Goal: Check status: Check status

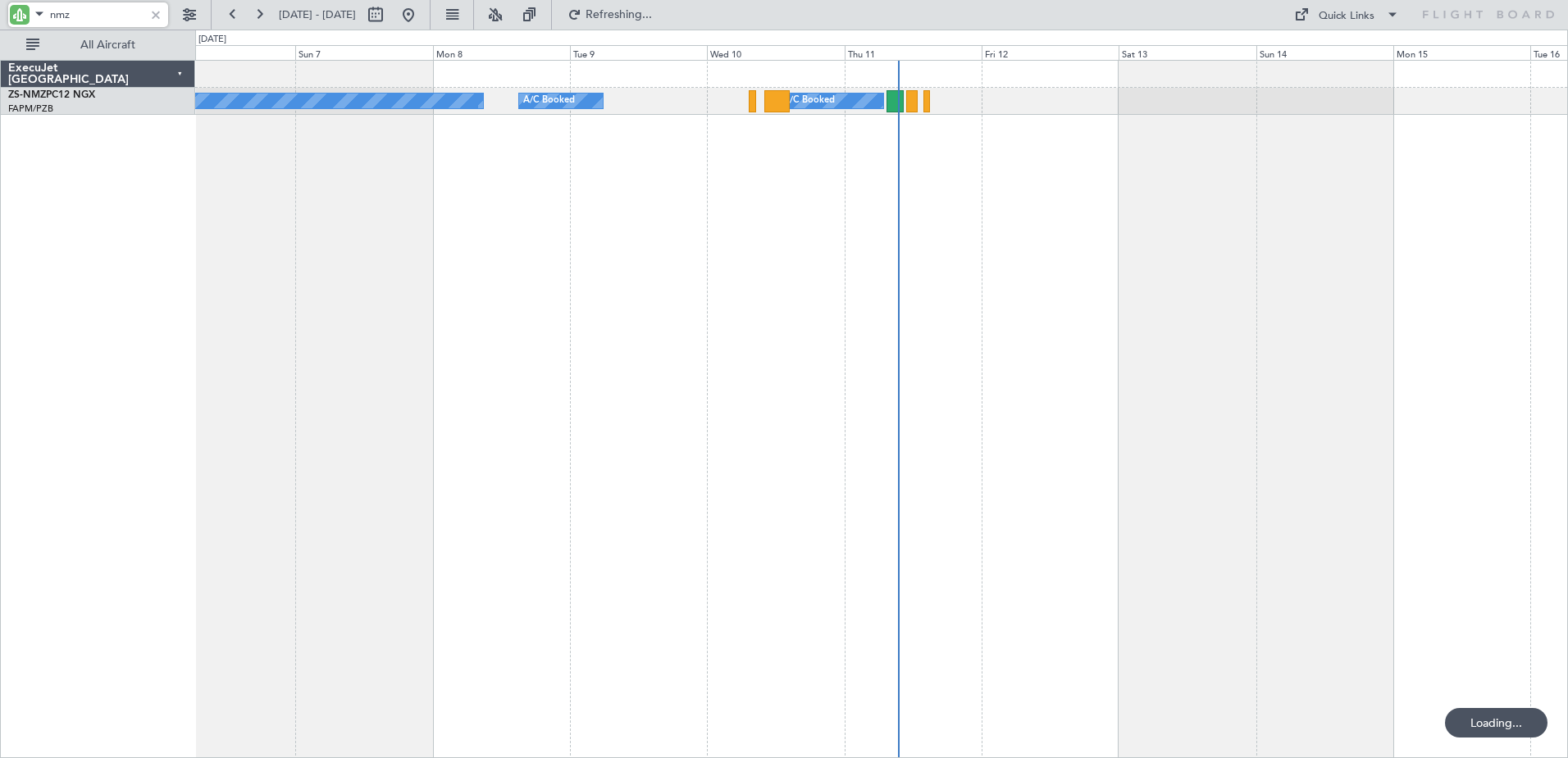
click at [62, 14] on input "nmz" at bounding box center [97, 15] width 95 height 25
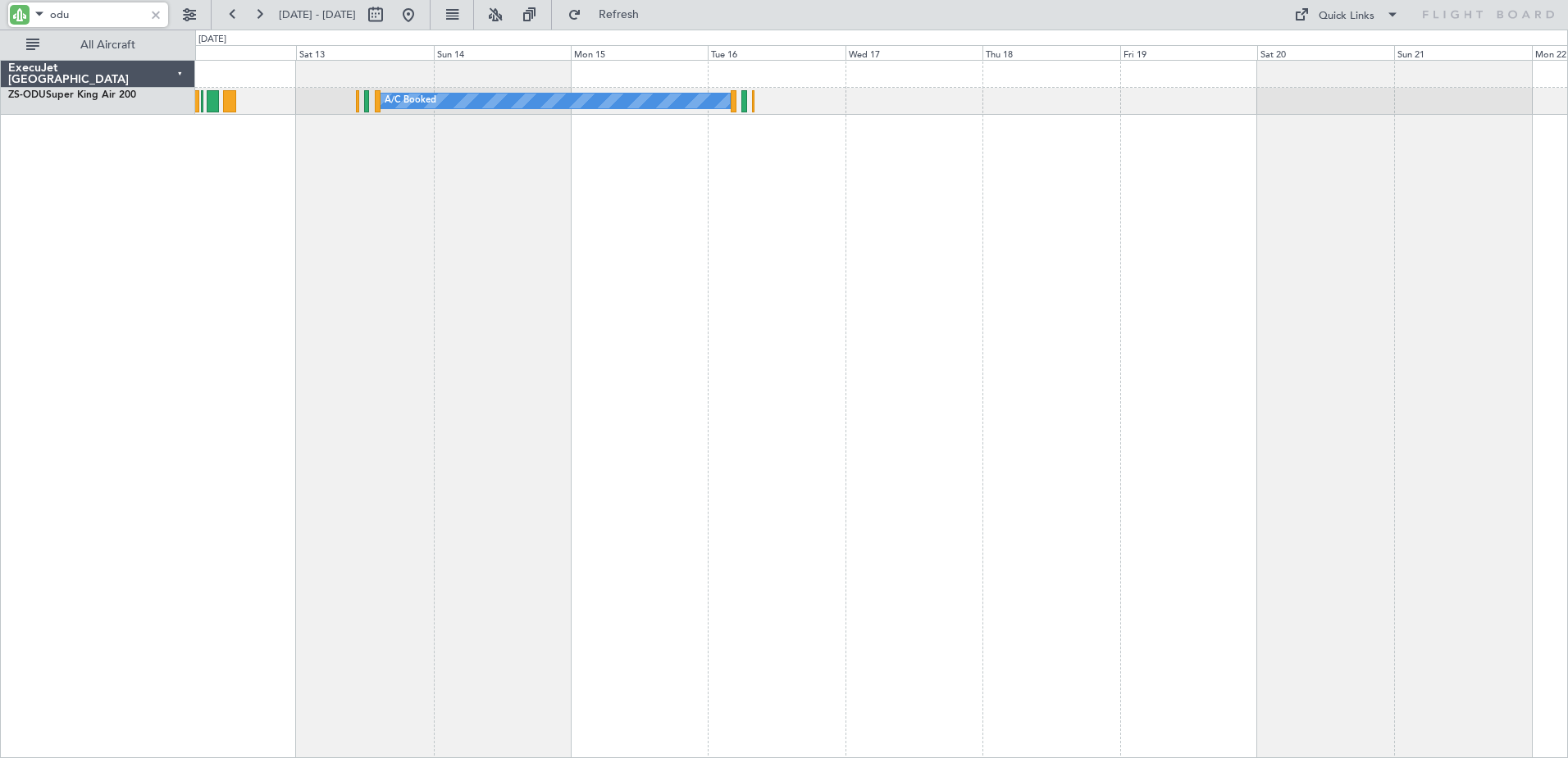
click at [202, 418] on div "A/C Booked" at bounding box center [881, 409] width 1373 height 698
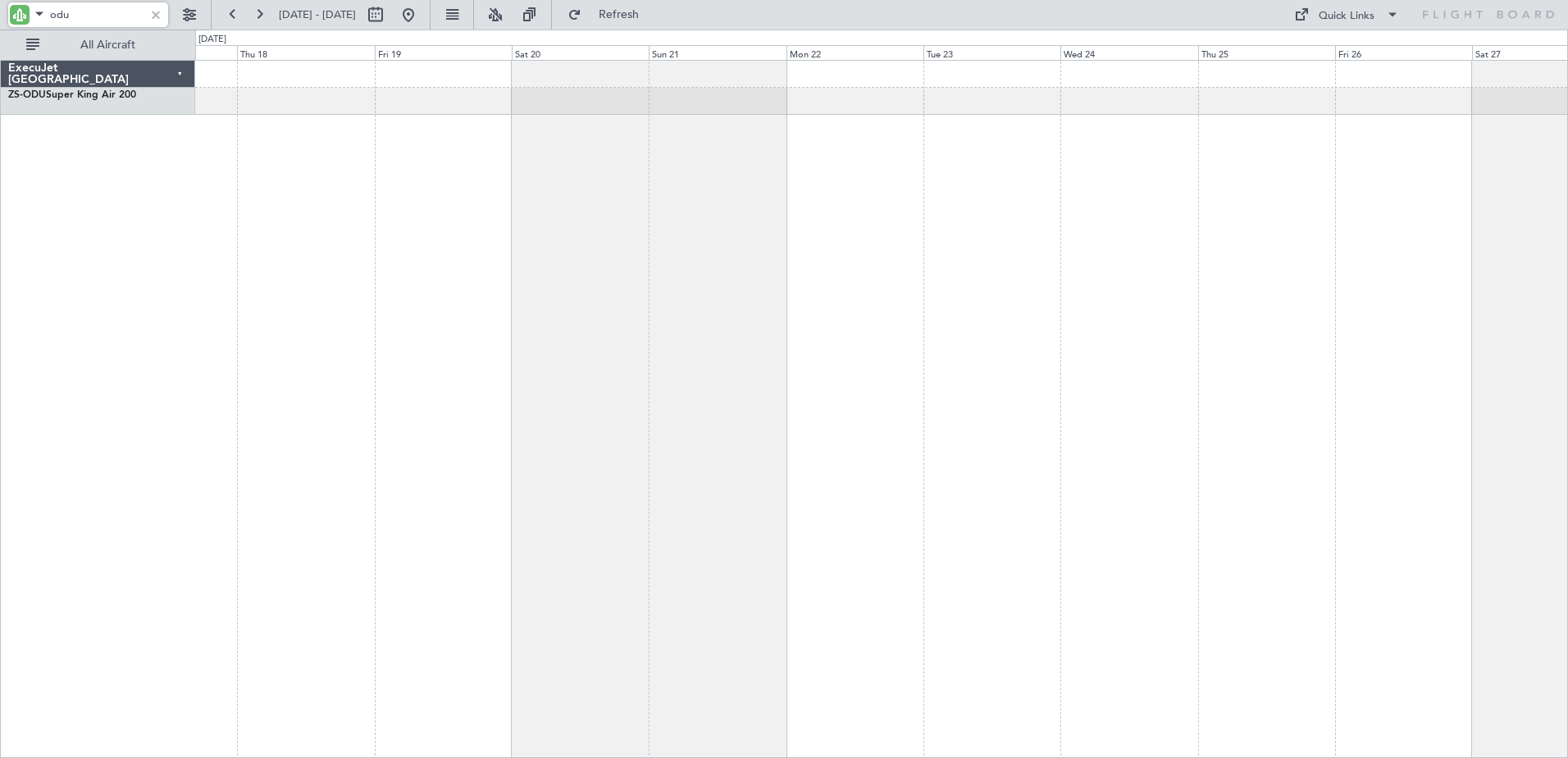
click at [462, 393] on div "A/C Booked" at bounding box center [881, 409] width 1373 height 698
type input "odu"
click at [182, 18] on button at bounding box center [190, 15] width 27 height 27
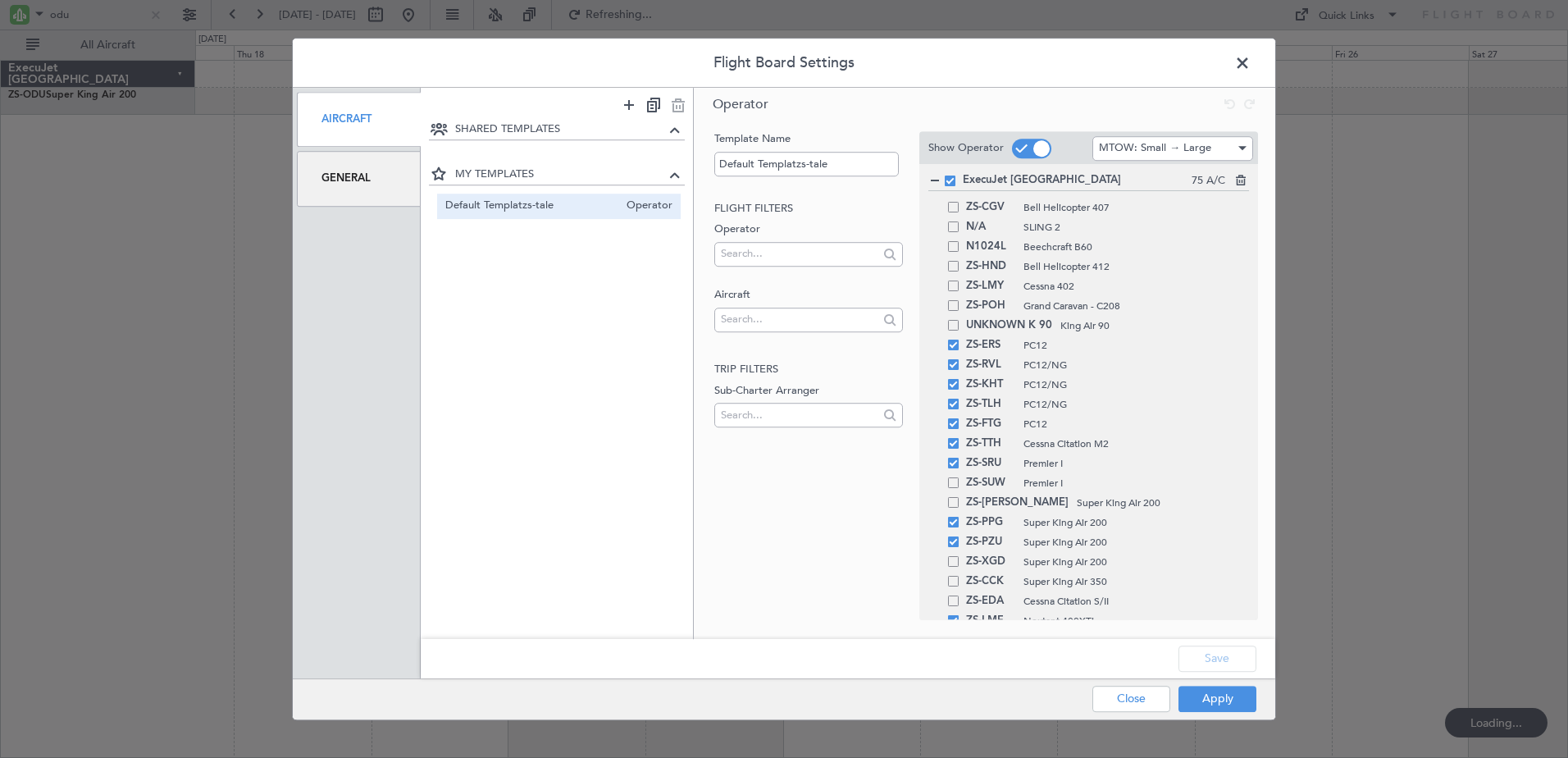
click at [352, 192] on div "General" at bounding box center [358, 178] width 124 height 55
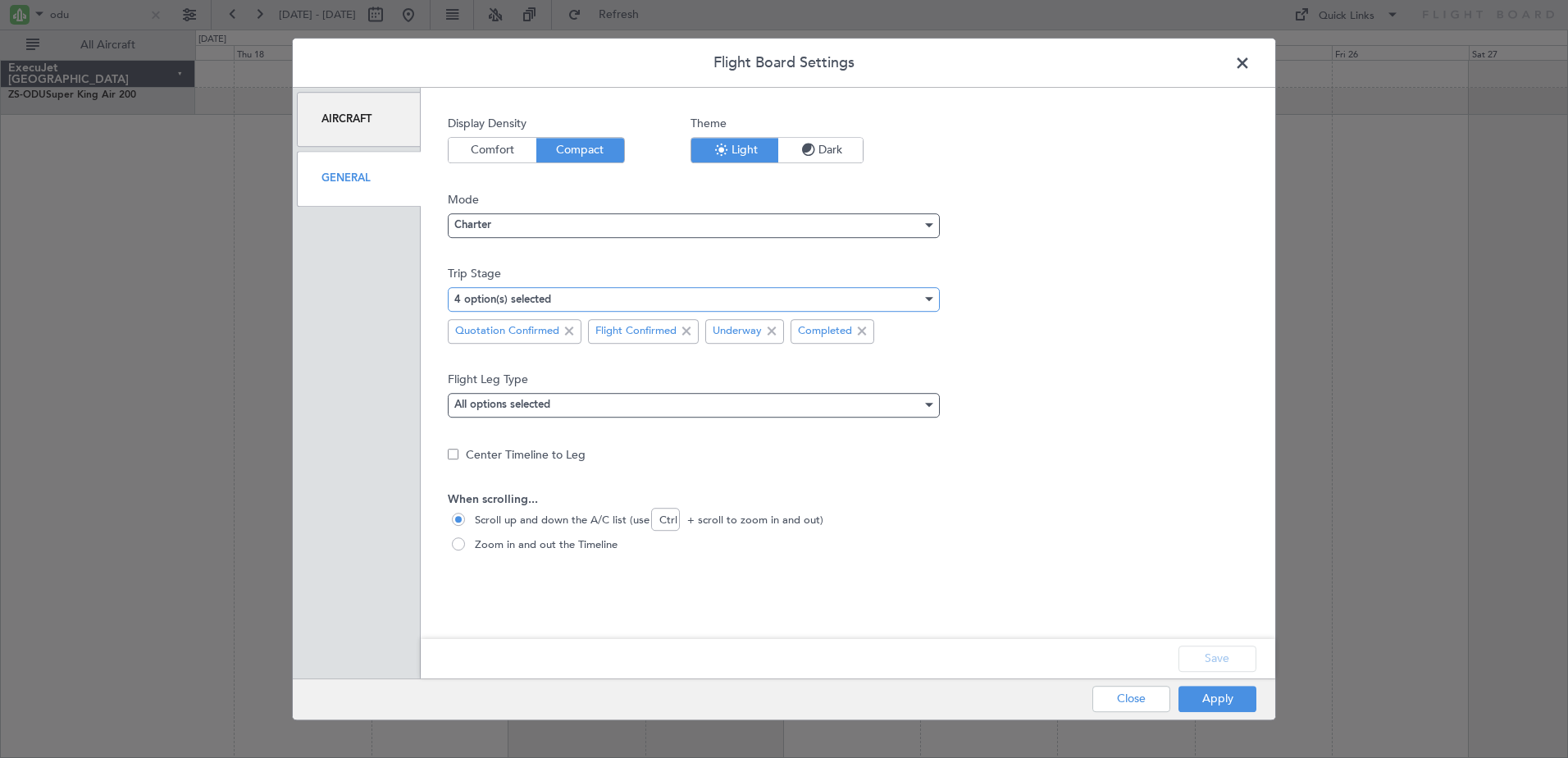
click at [830, 299] on div "4 option(s) selected" at bounding box center [688, 299] width 468 height 25
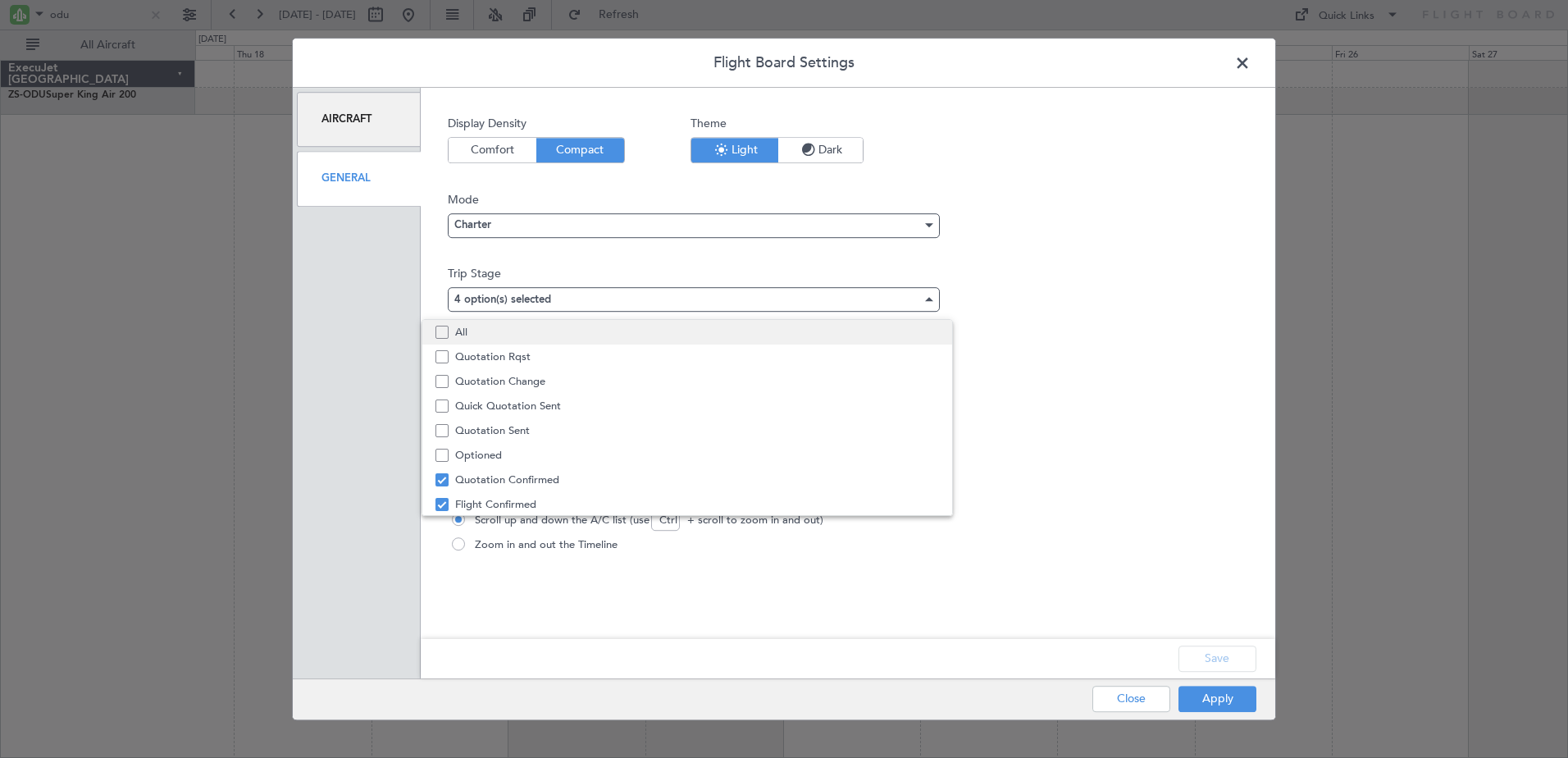
click at [558, 328] on span "All" at bounding box center [697, 333] width 484 height 25
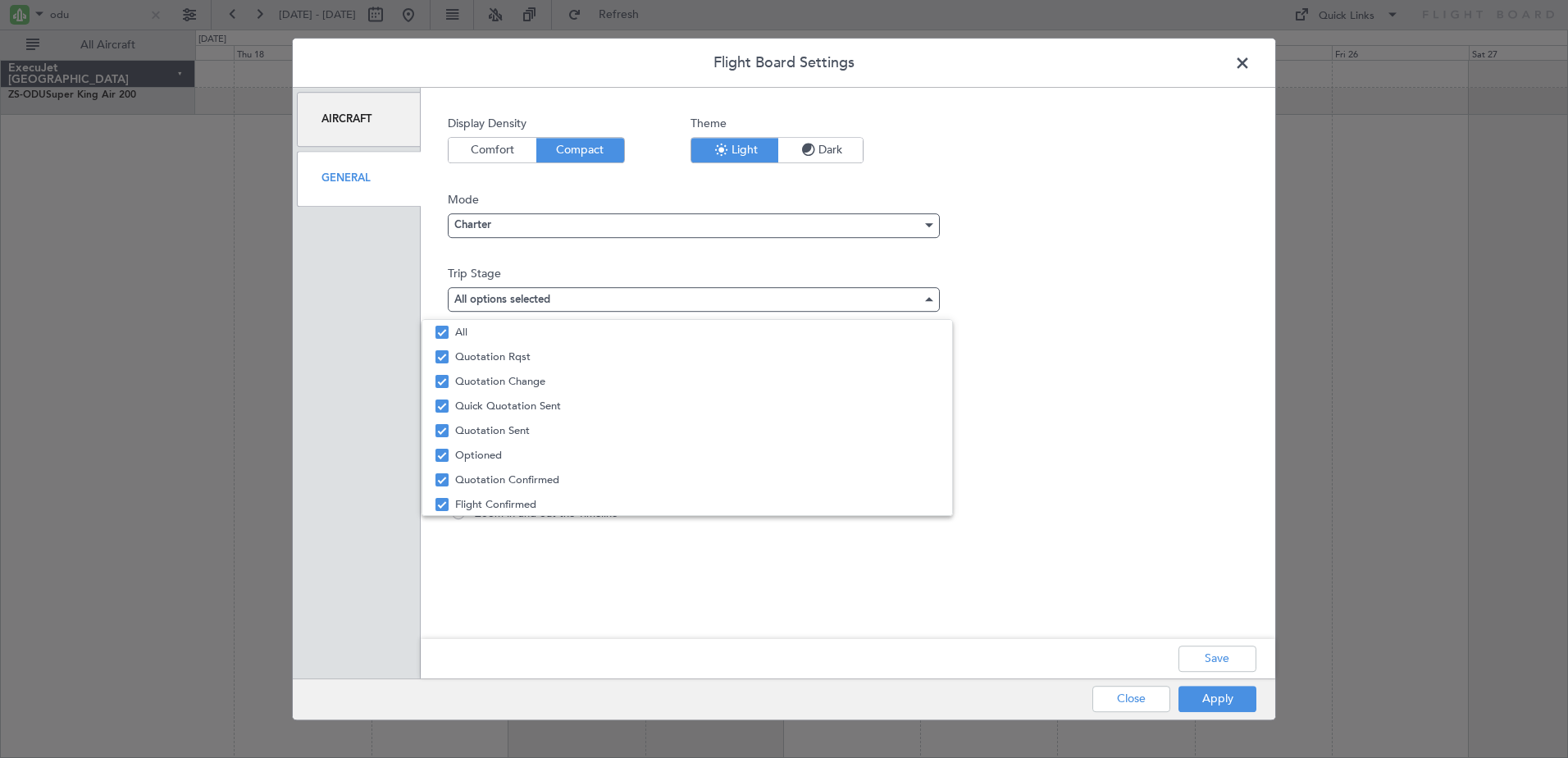
click at [1227, 664] on div at bounding box center [784, 379] width 1568 height 758
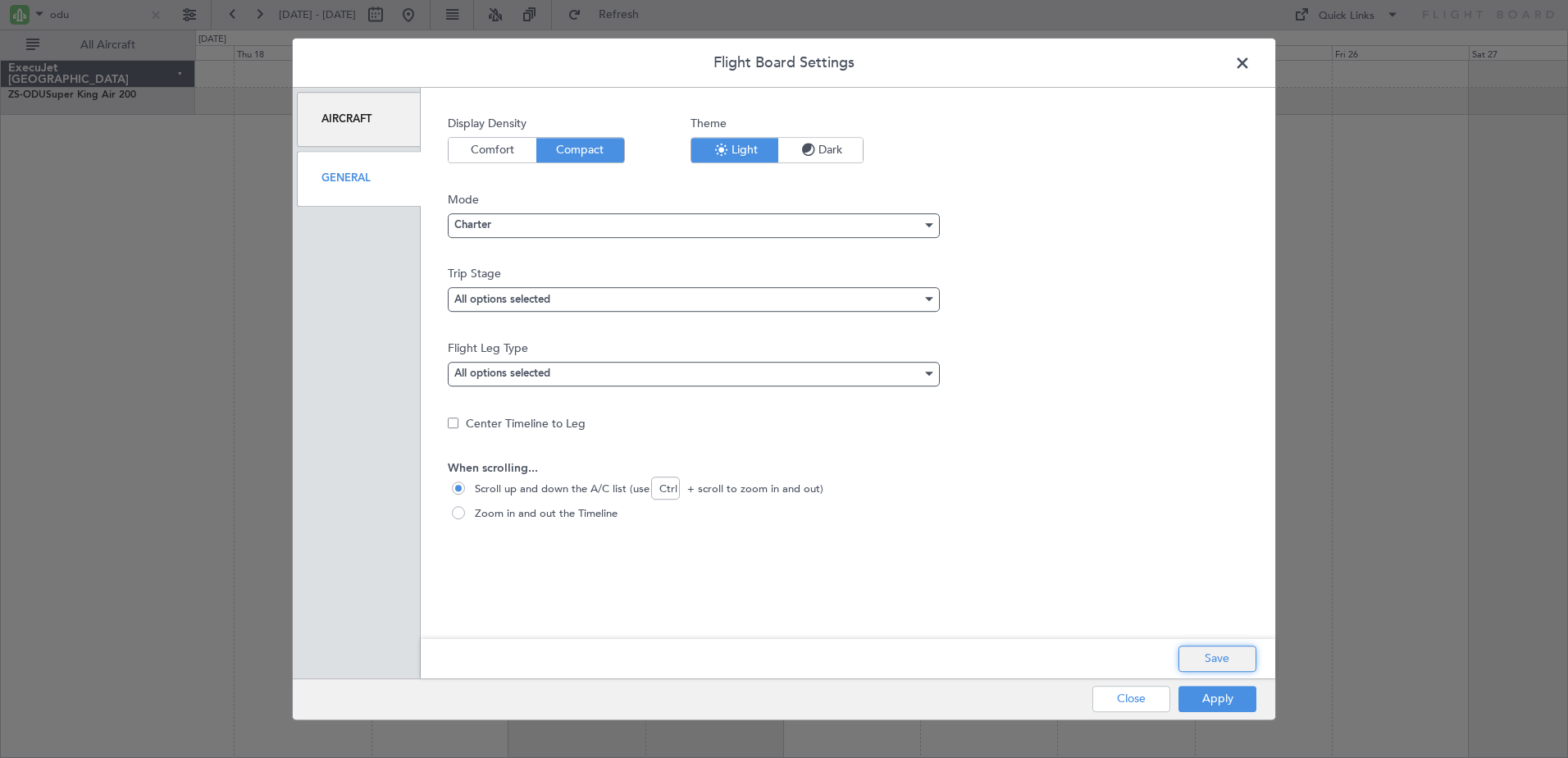
click at [1227, 663] on button "Save" at bounding box center [1217, 659] width 78 height 27
click at [1231, 702] on button "Apply" at bounding box center [1217, 699] width 78 height 27
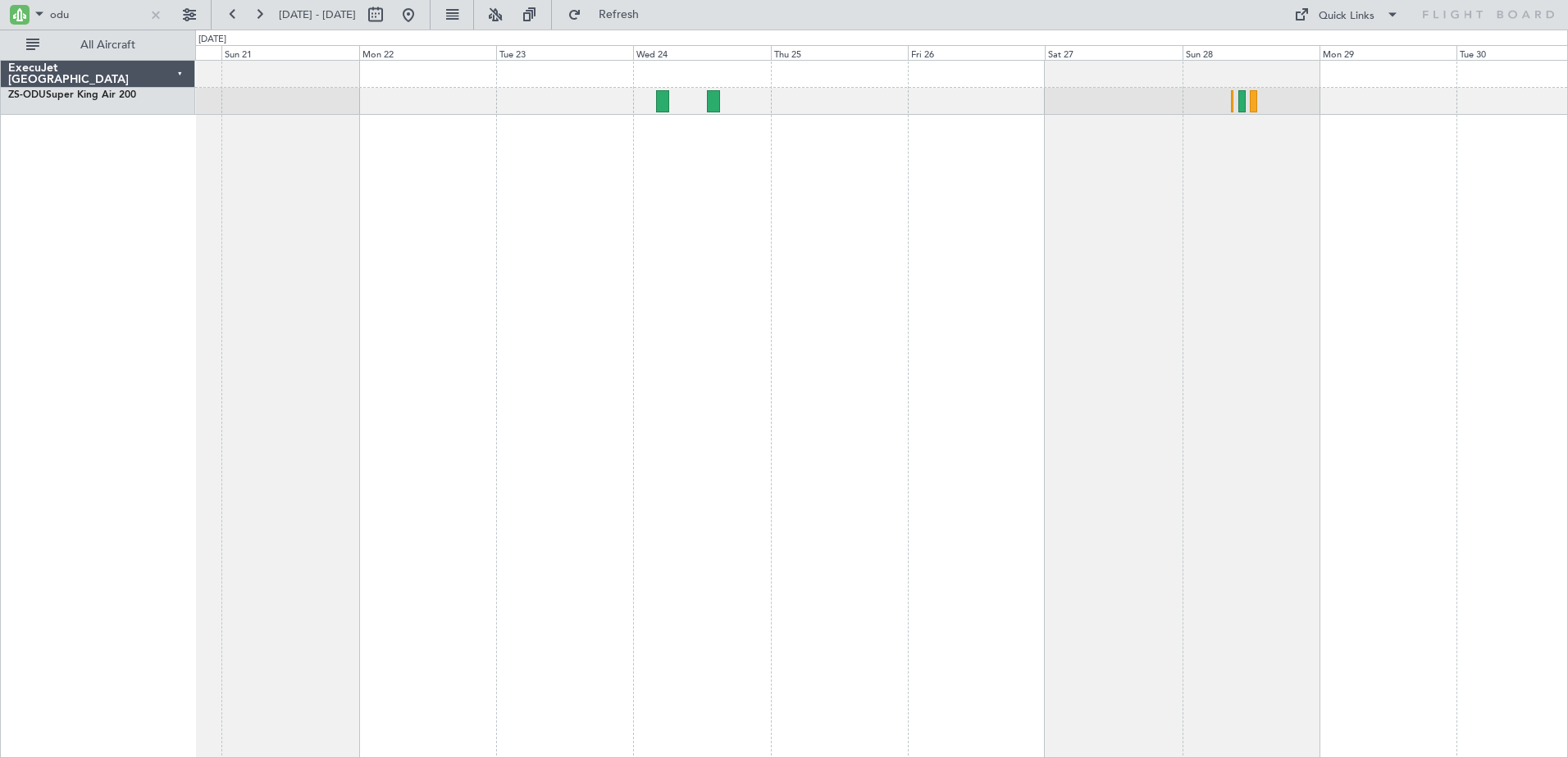
click at [1002, 434] on div at bounding box center [881, 409] width 1373 height 698
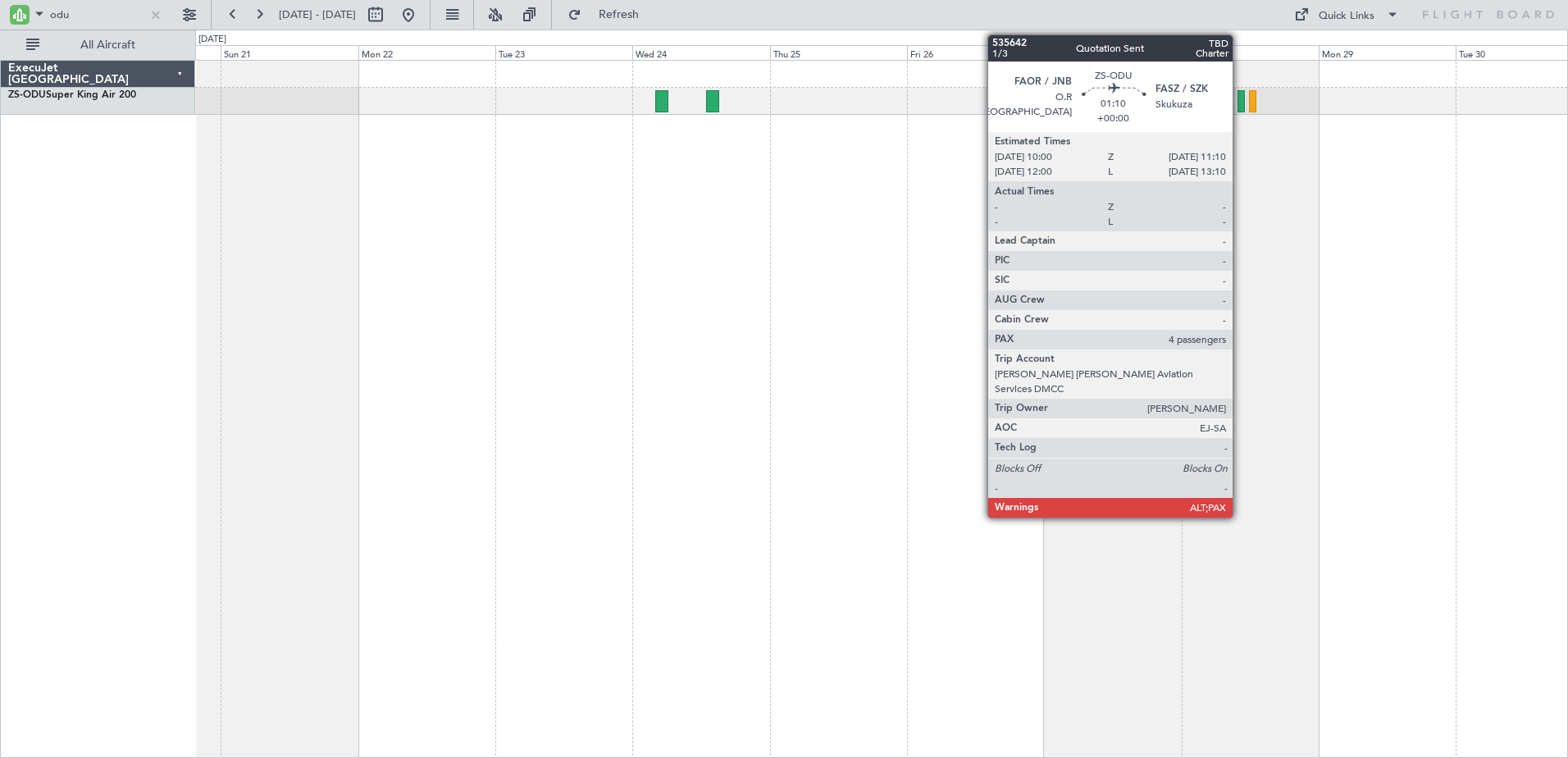
click at [1240, 97] on div at bounding box center [1241, 101] width 7 height 22
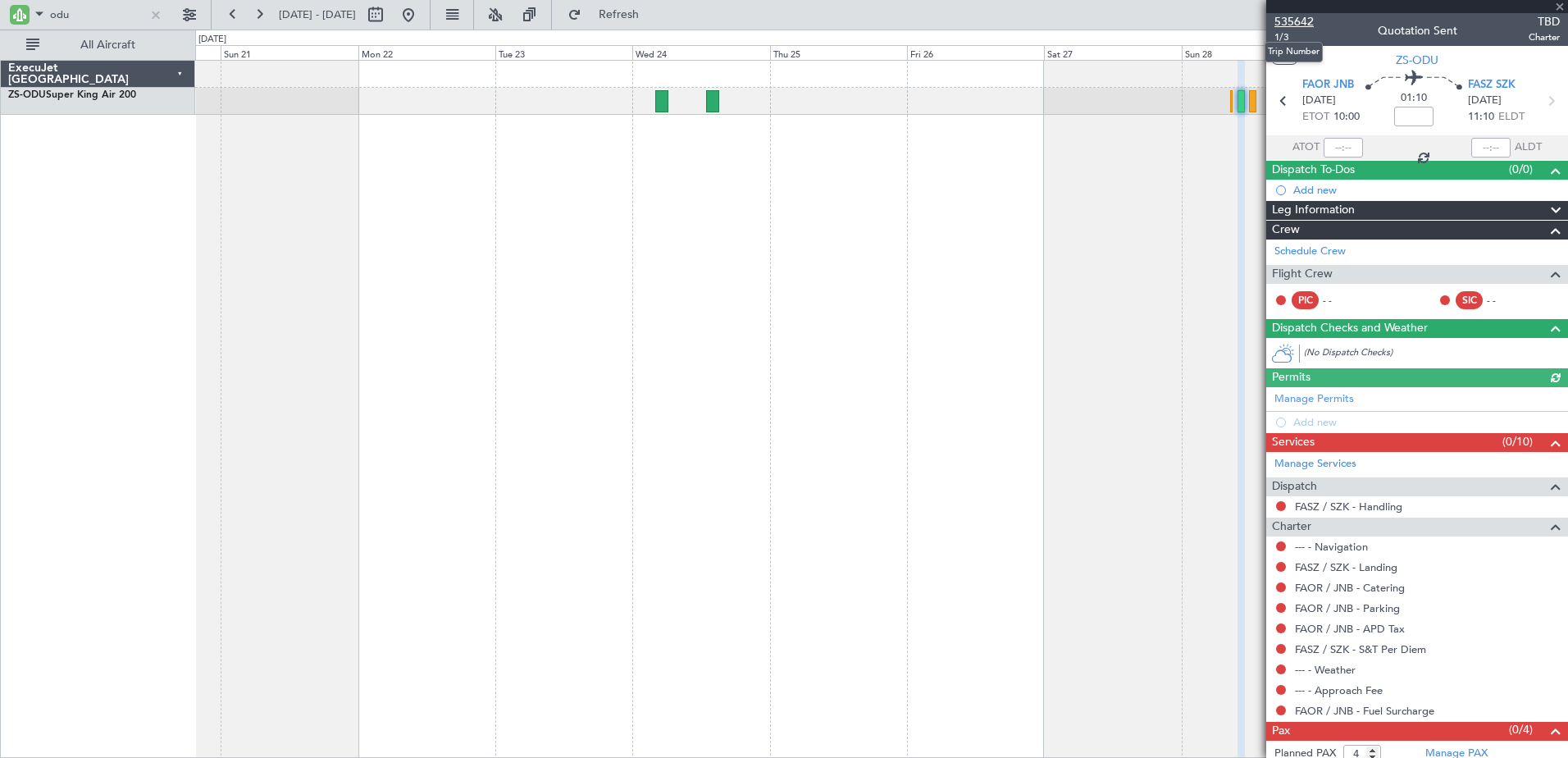
click at [1292, 20] on span "535642" at bounding box center [1294, 22] width 39 height 17
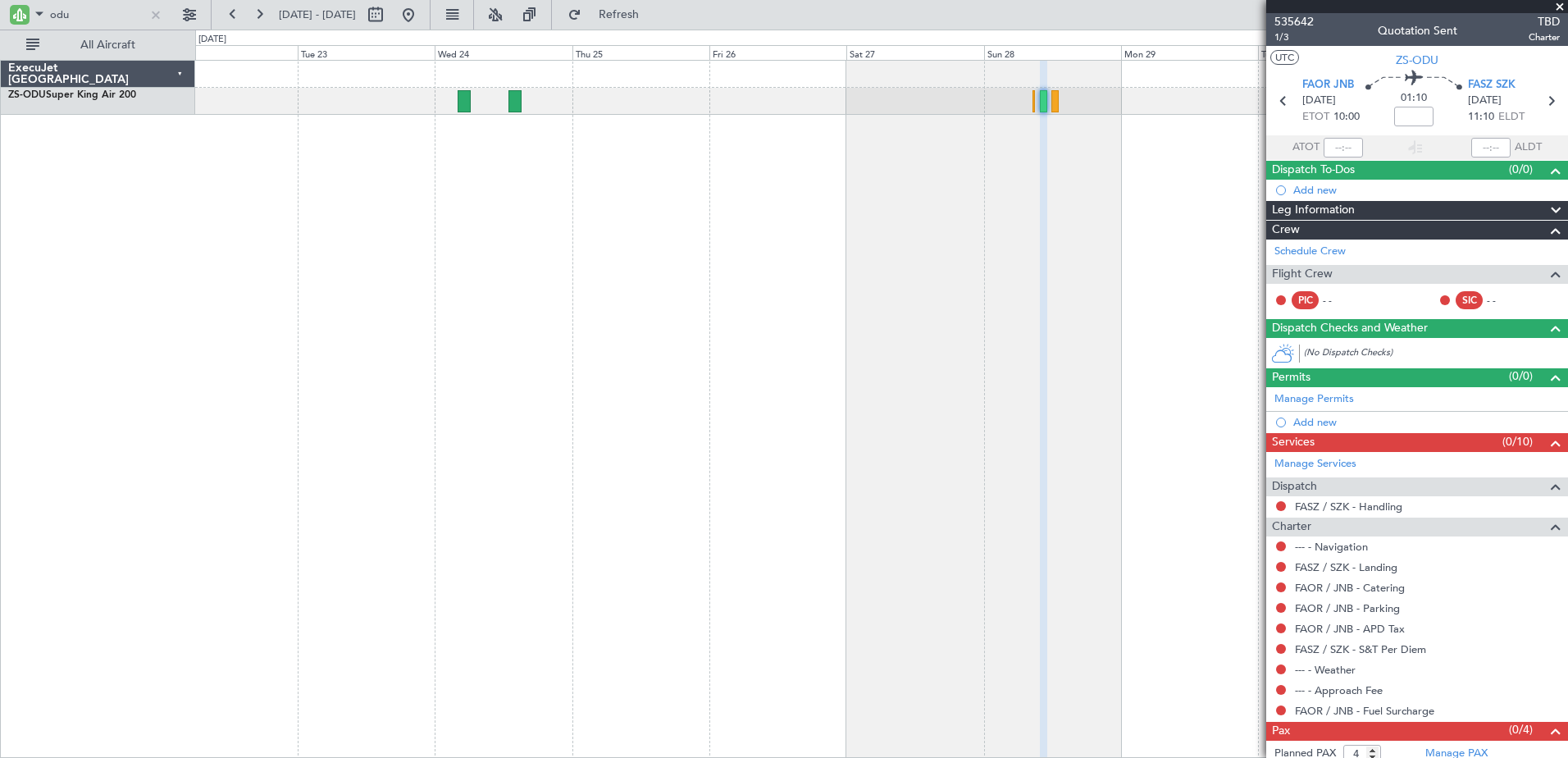
click at [986, 188] on div at bounding box center [881, 409] width 1373 height 698
